Goal: Navigation & Orientation: Find specific page/section

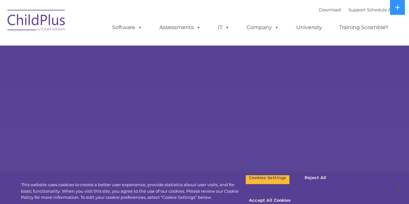
select select "MEDIUM"
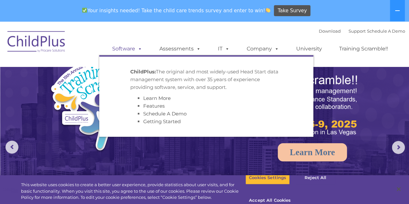
click at [128, 49] on link "Software" at bounding box center [127, 48] width 43 height 13
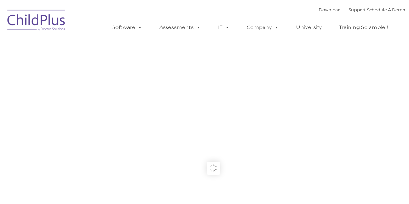
type input ""
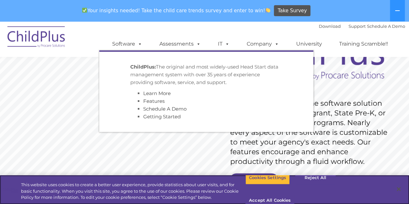
scroll to position [67, 0]
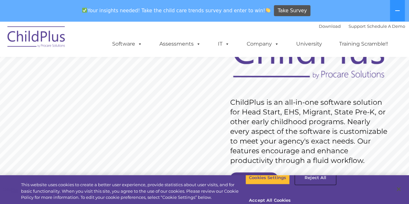
click at [314, 183] on button "Reject All" at bounding box center [315, 178] width 40 height 14
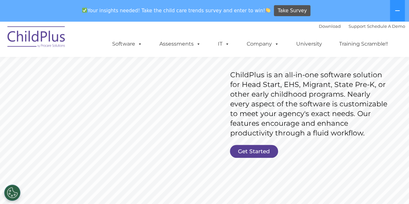
scroll to position [89, 0]
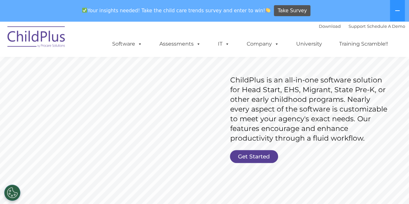
click at [255, 159] on link "Get Started" at bounding box center [254, 156] width 48 height 13
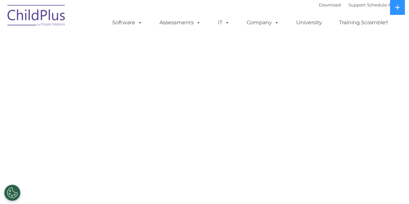
select select "MEDIUM"
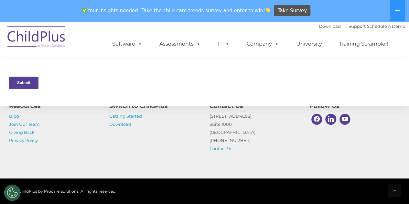
scroll to position [371, 0]
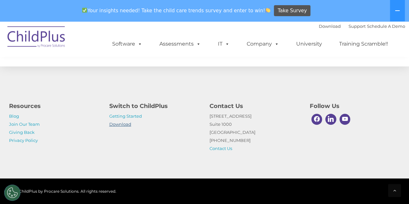
click at [117, 125] on link "Download" at bounding box center [120, 124] width 22 height 5
